Goal: Transaction & Acquisition: Purchase product/service

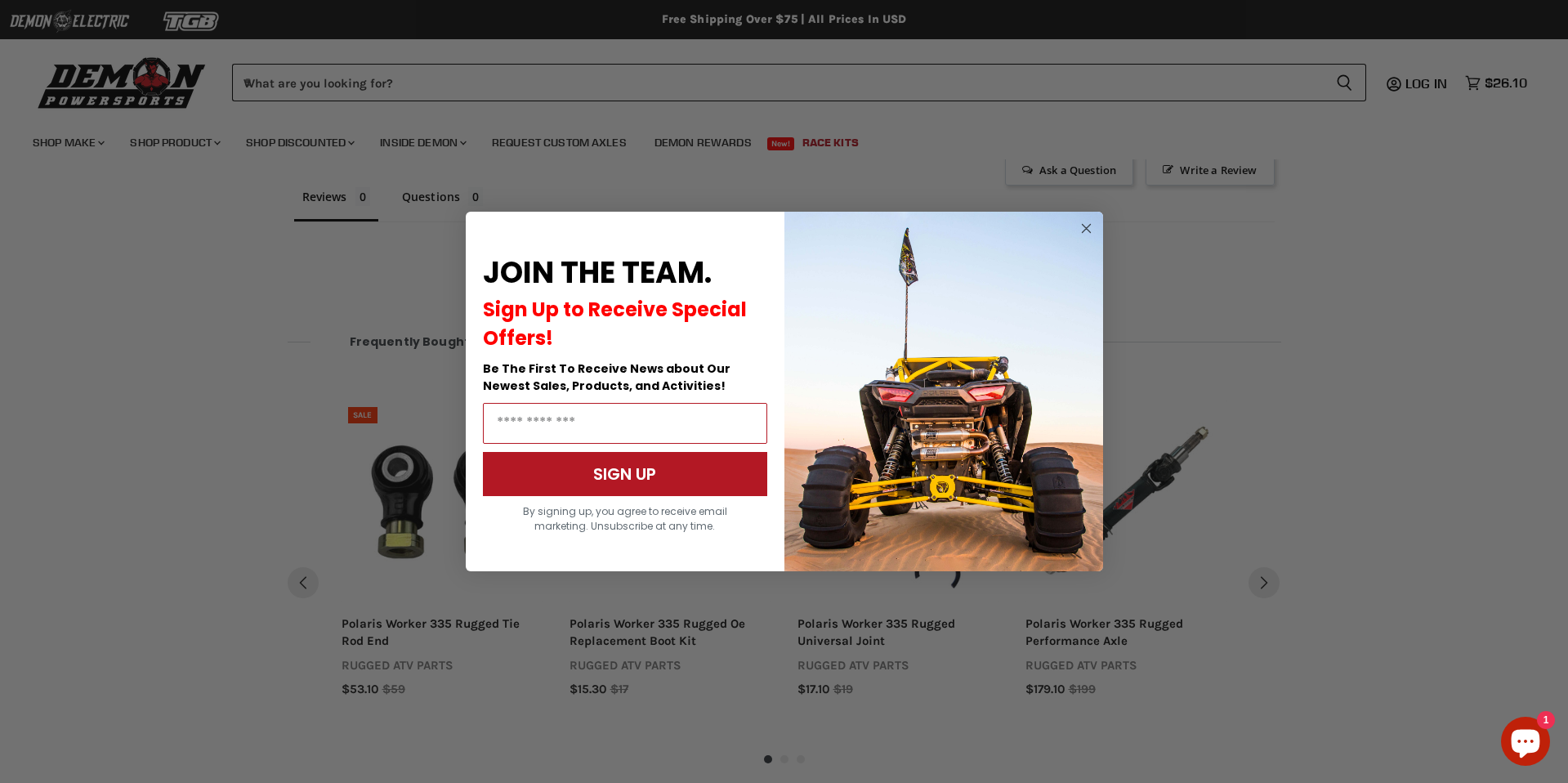
scroll to position [1005, 0]
